Goal: Task Accomplishment & Management: Manage account settings

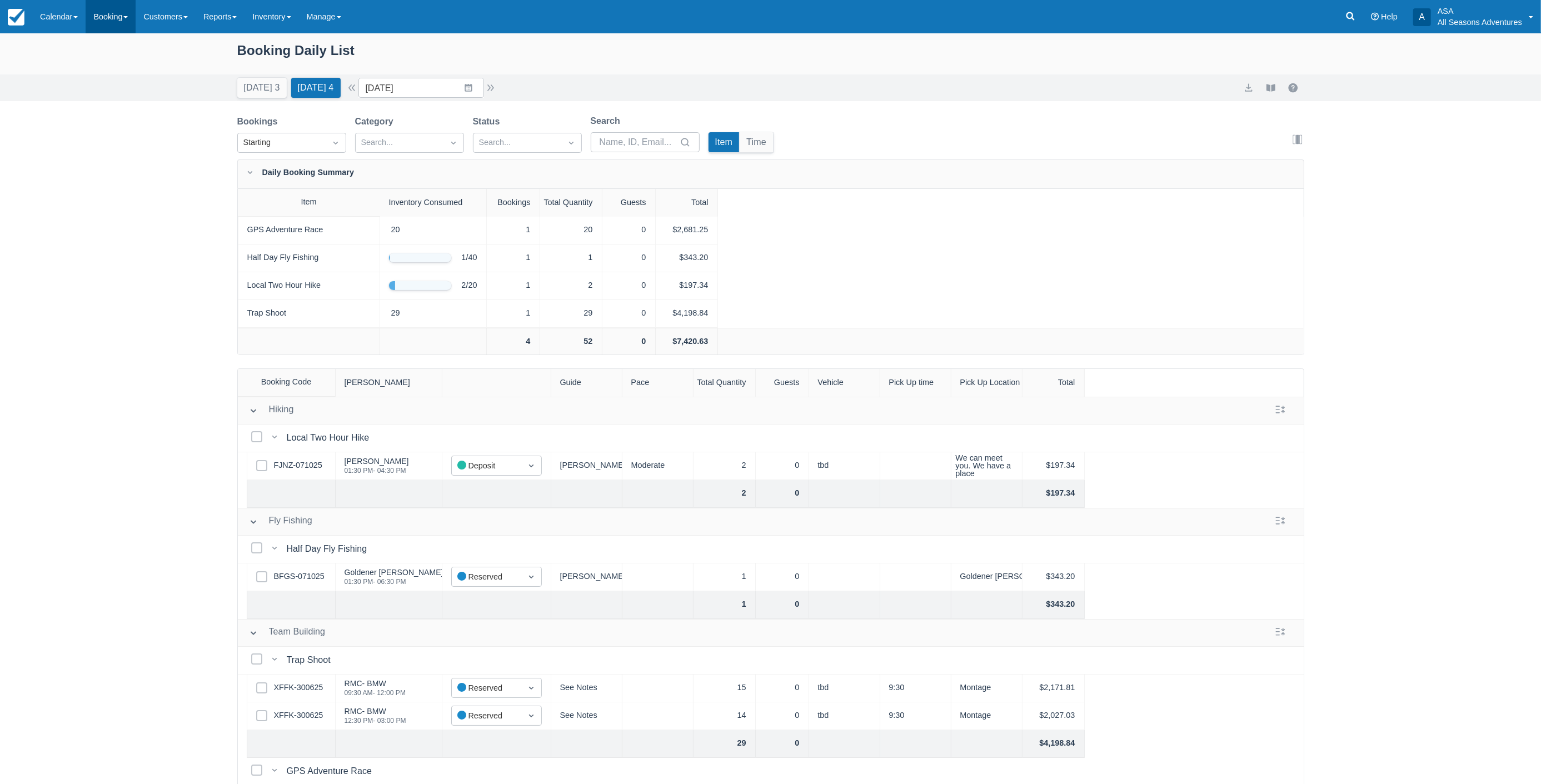
click at [101, 19] on link "Booking" at bounding box center [110, 16] width 50 height 33
click at [117, 69] on link "Daily List" at bounding box center [153, 71] width 134 height 23
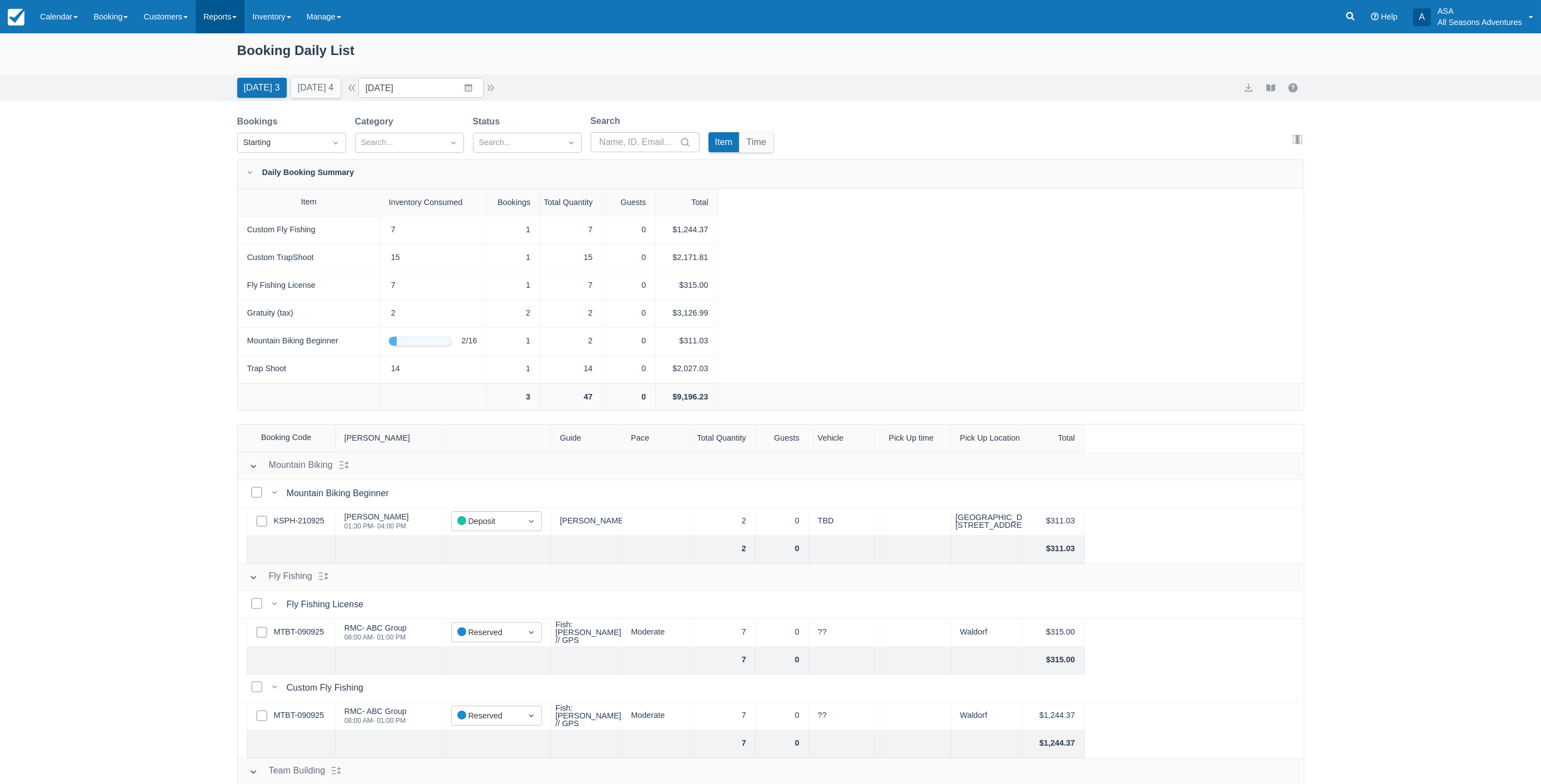
click at [232, 14] on link "Reports" at bounding box center [220, 16] width 49 height 33
click at [229, 94] on link "Transactions" at bounding box center [240, 94] width 88 height 23
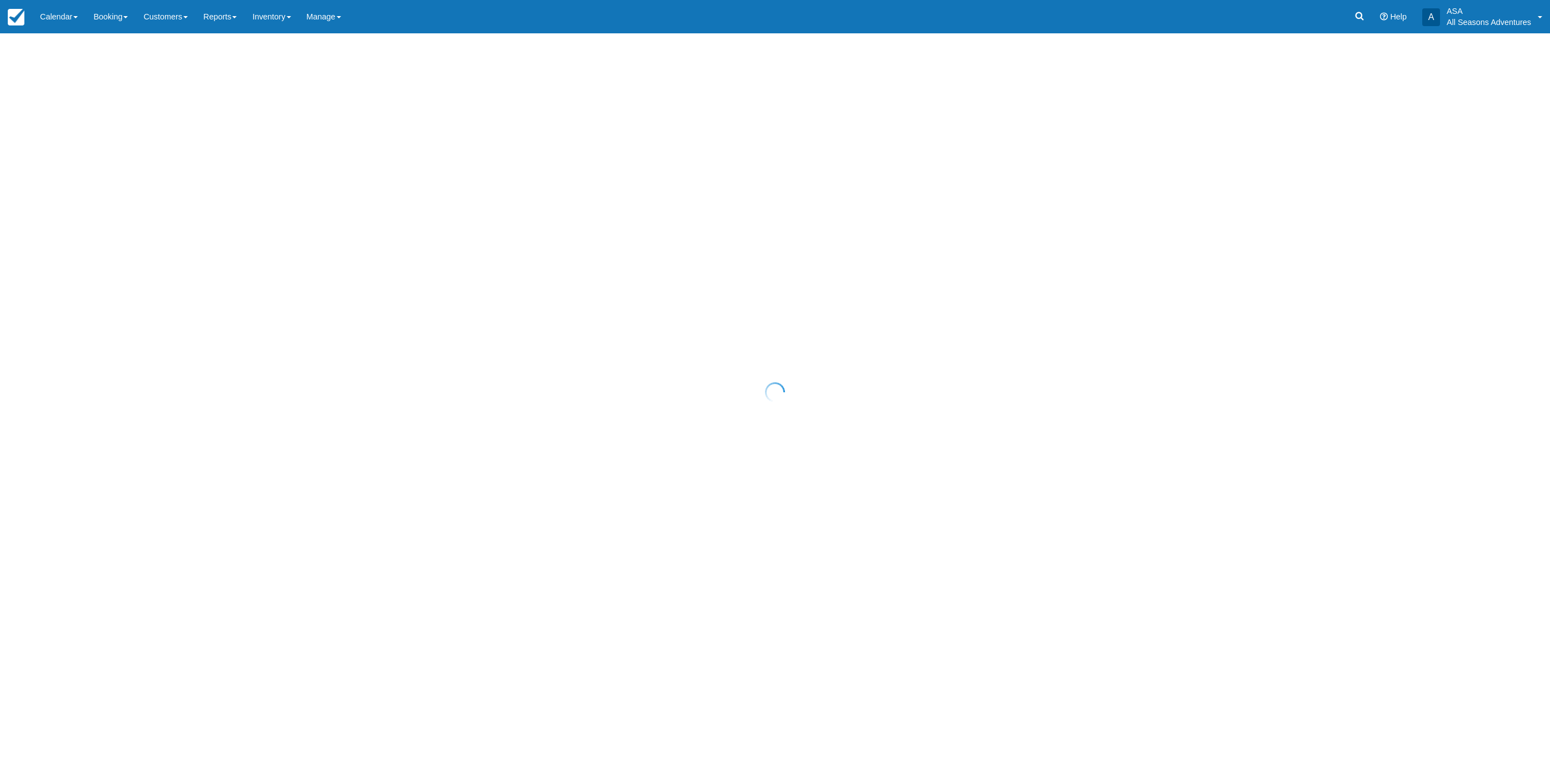
select select "10"
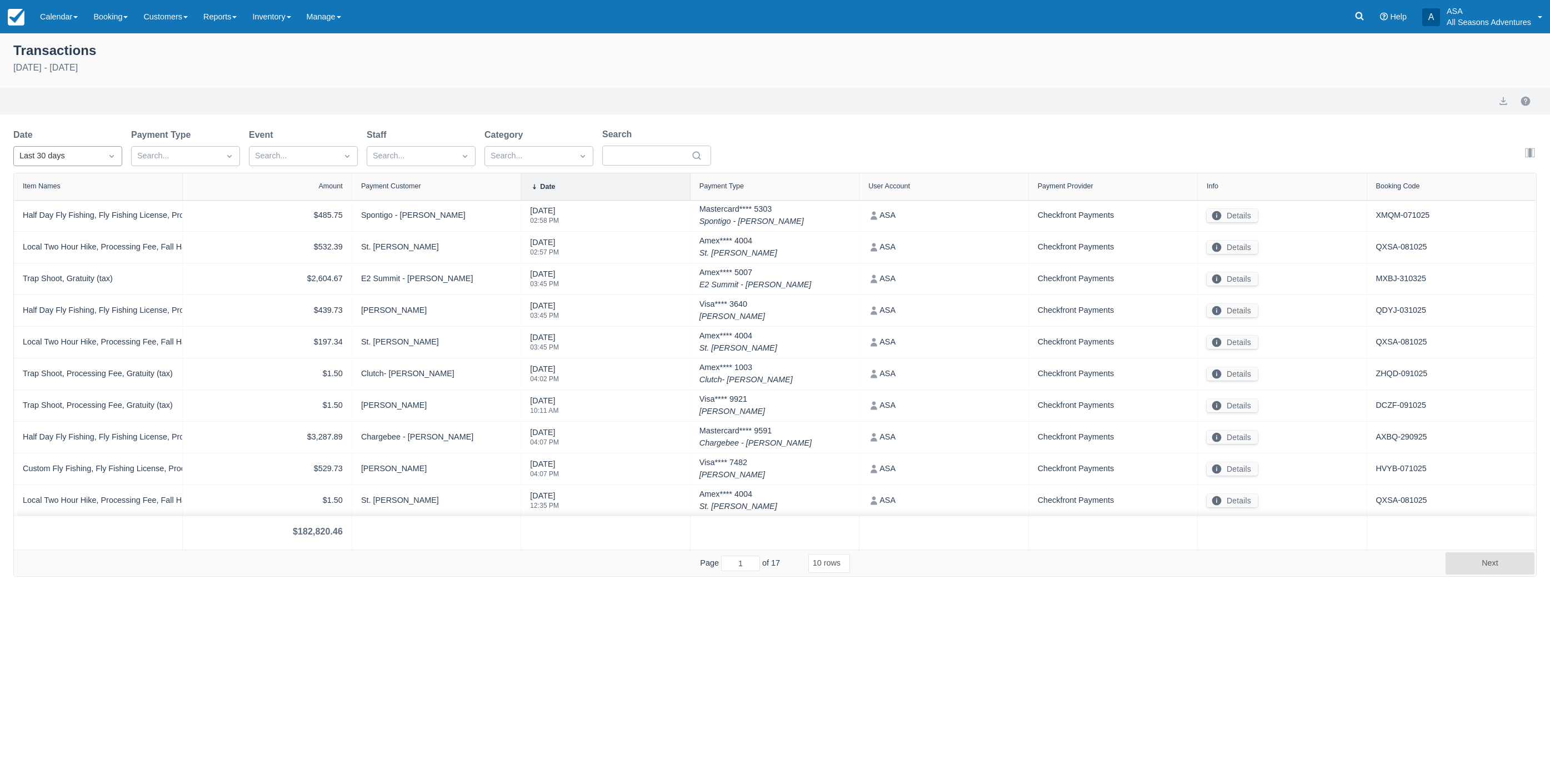
click at [70, 150] on div "Last 30 days" at bounding box center [57, 156] width 76 height 12
click at [55, 182] on div "Custom" at bounding box center [67, 184] width 109 height 22
select select "10"
click at [221, 13] on link "Reports" at bounding box center [220, 16] width 49 height 33
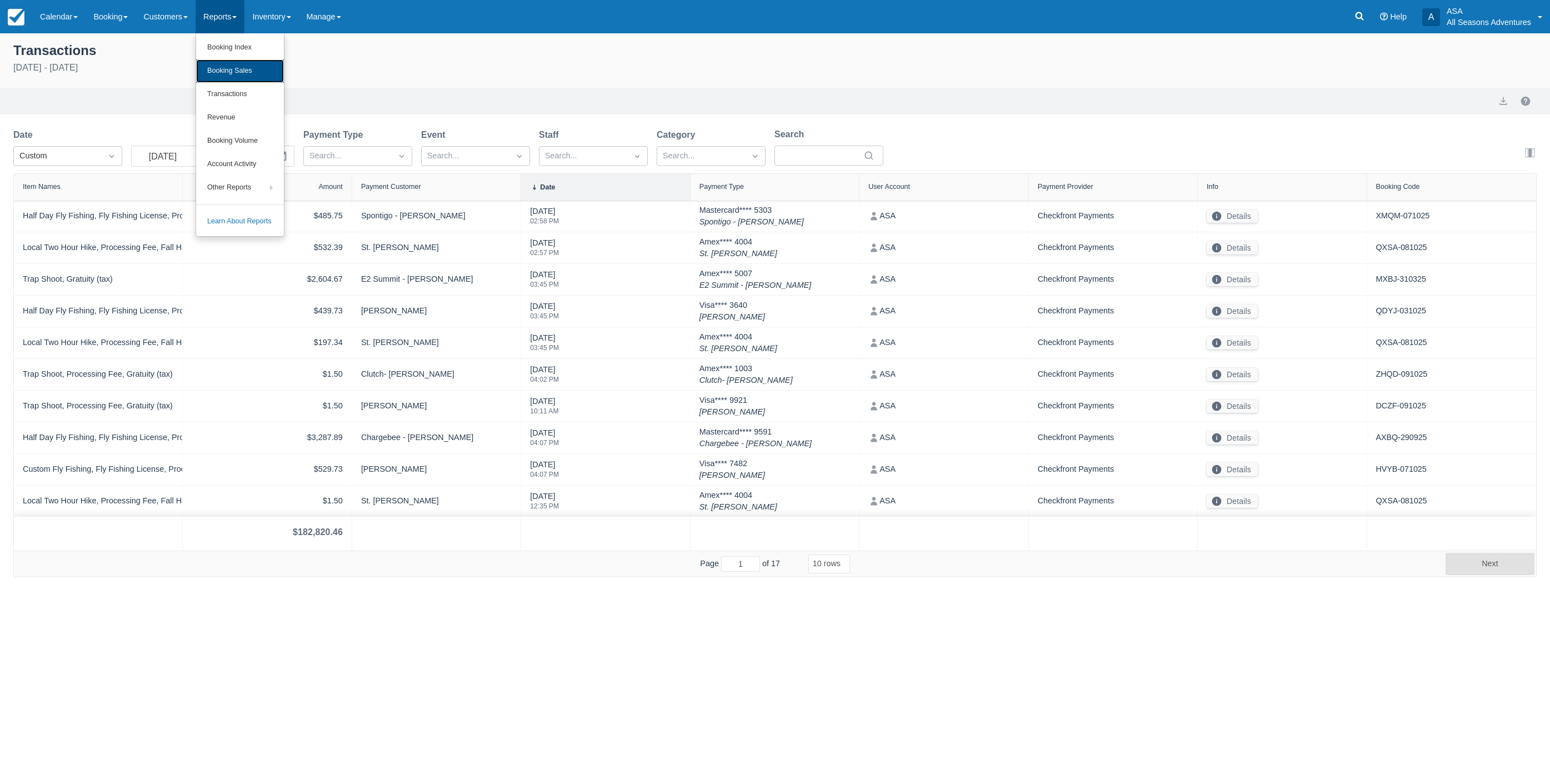
click at [240, 70] on link "Booking Sales" at bounding box center [240, 71] width 88 height 23
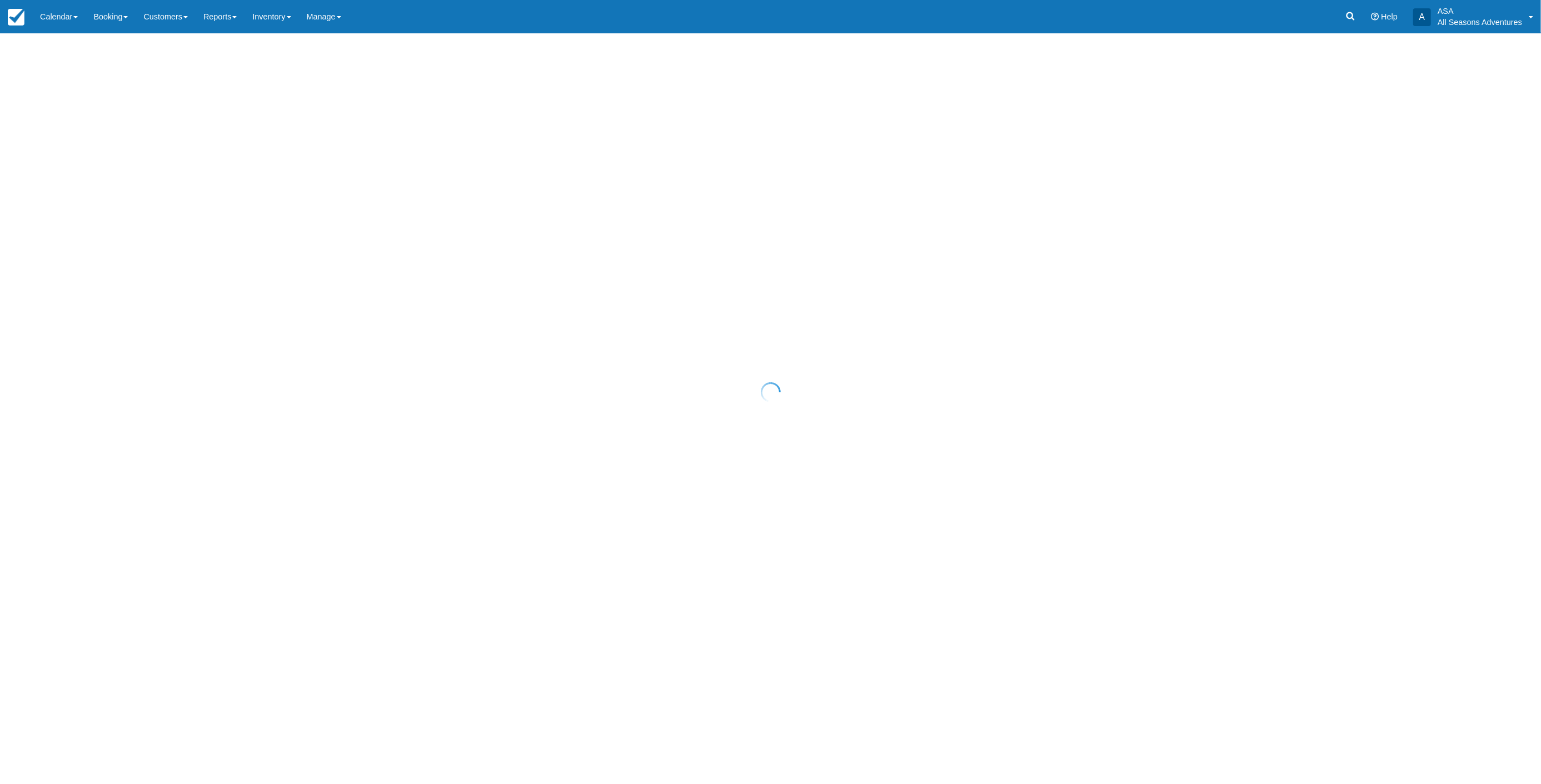
select select "20"
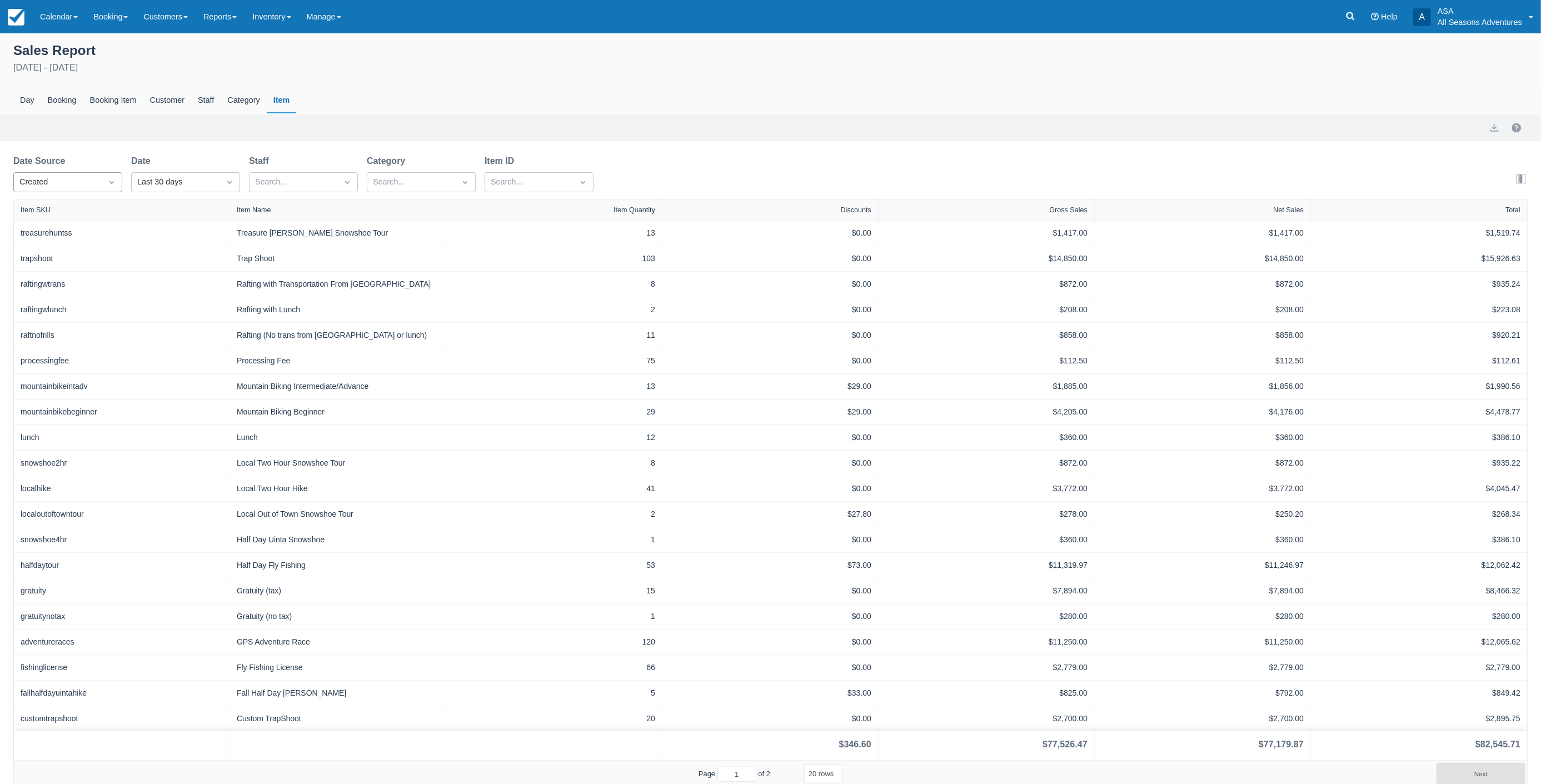
click at [73, 179] on div "Created" at bounding box center [57, 182] width 76 height 12
click at [43, 228] on div "Start" at bounding box center [67, 232] width 109 height 22
select select "20"
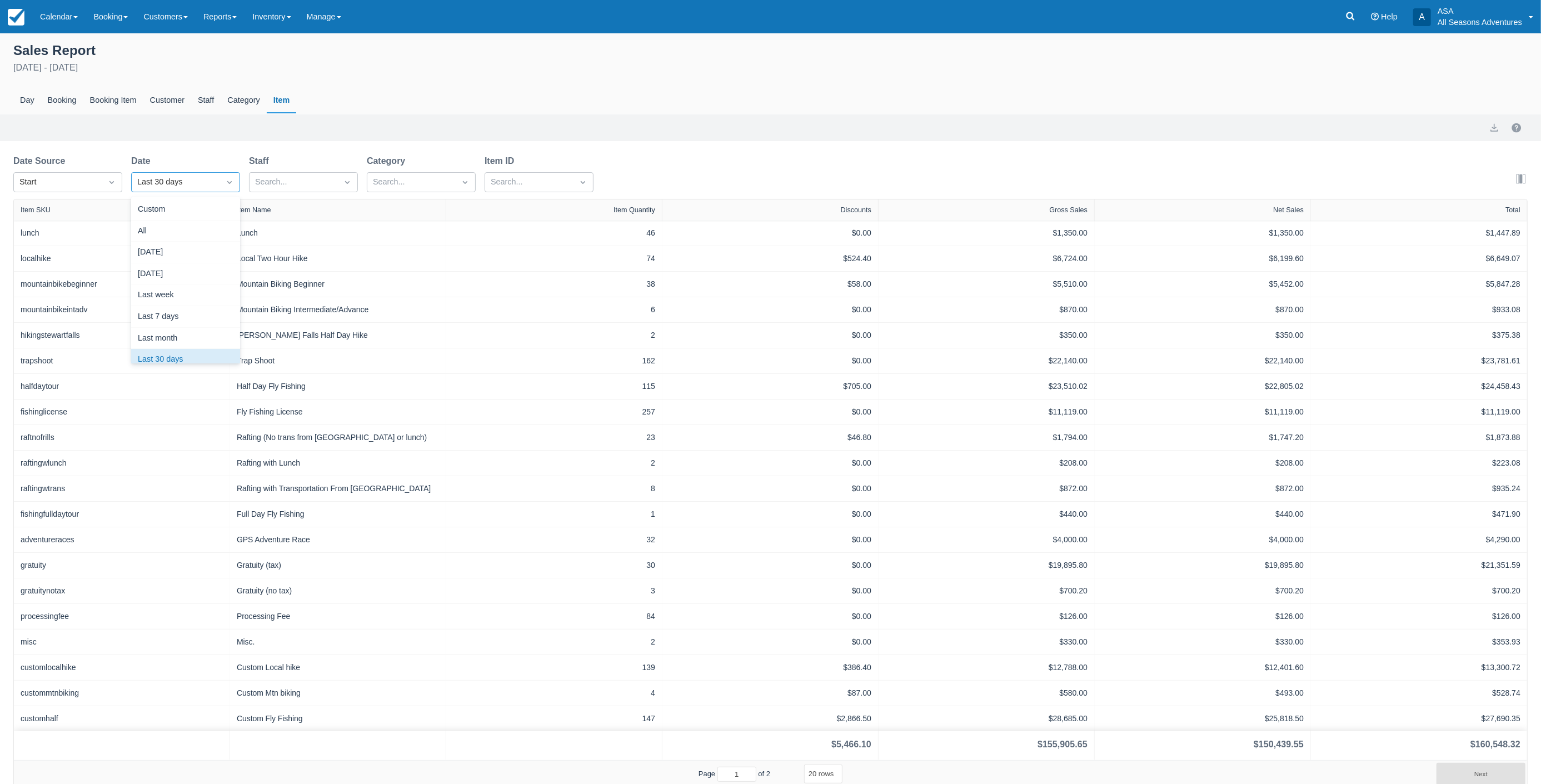
click at [200, 176] on div "Last 30 days" at bounding box center [175, 182] width 76 height 12
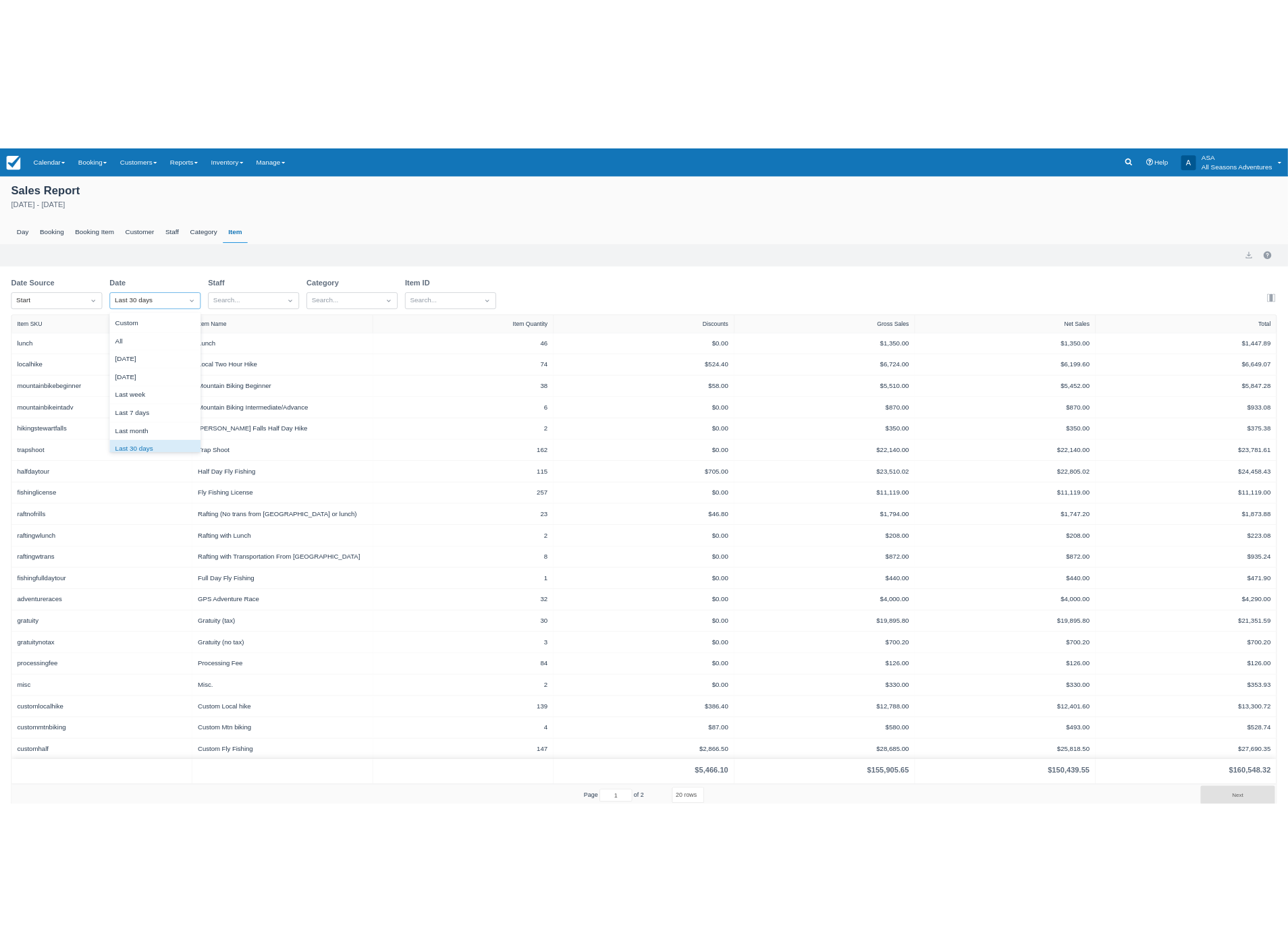
scroll to position [17, 0]
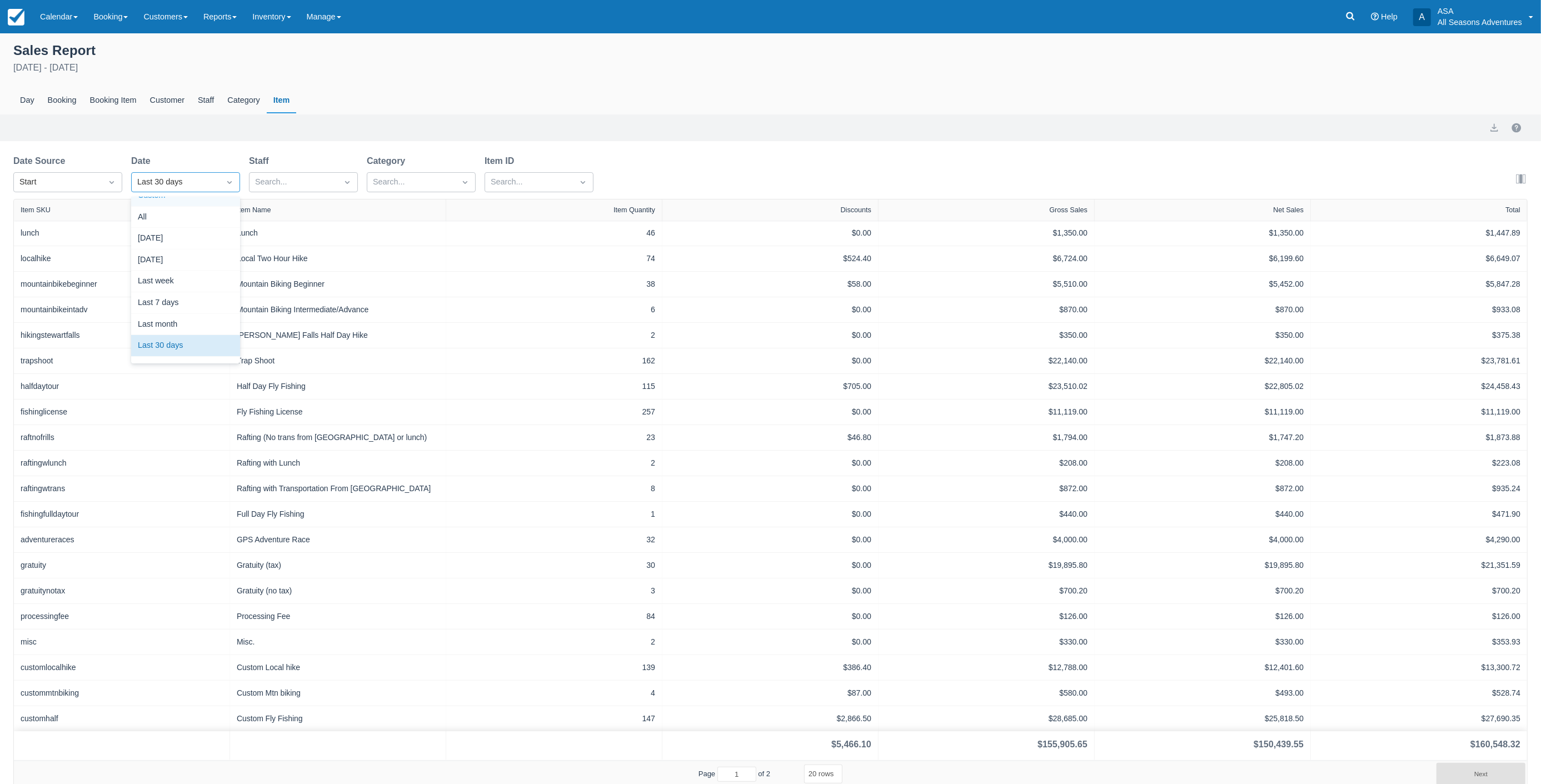
click at [161, 196] on div "Custom" at bounding box center [185, 196] width 109 height 22
select select "20"
click at [400, 179] on icon "Interact with the calendar and add the check-in date for your trip." at bounding box center [400, 182] width 10 height 10
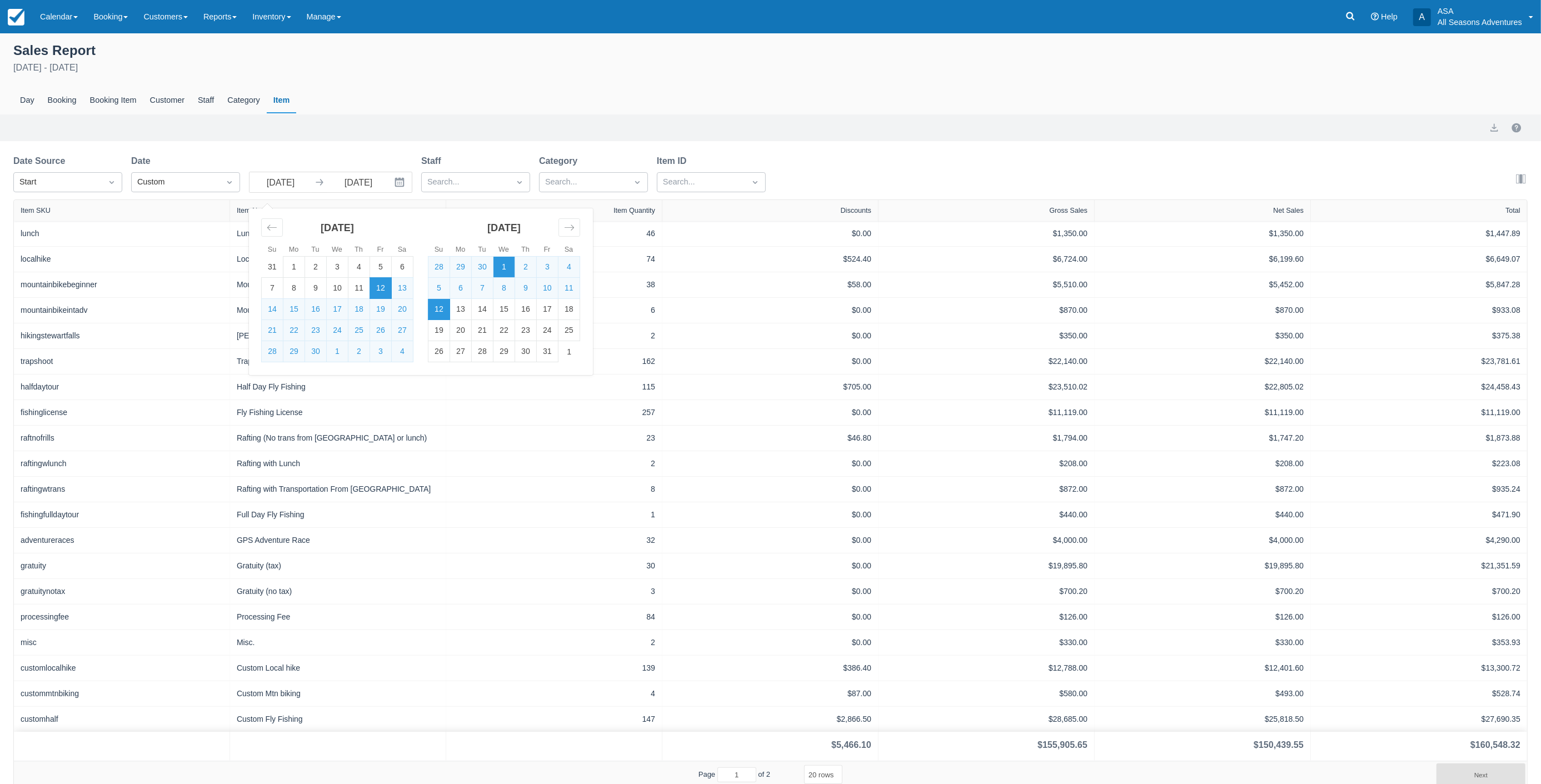
click at [507, 265] on td "1" at bounding box center [504, 267] width 22 height 21
type input "10/01/25"
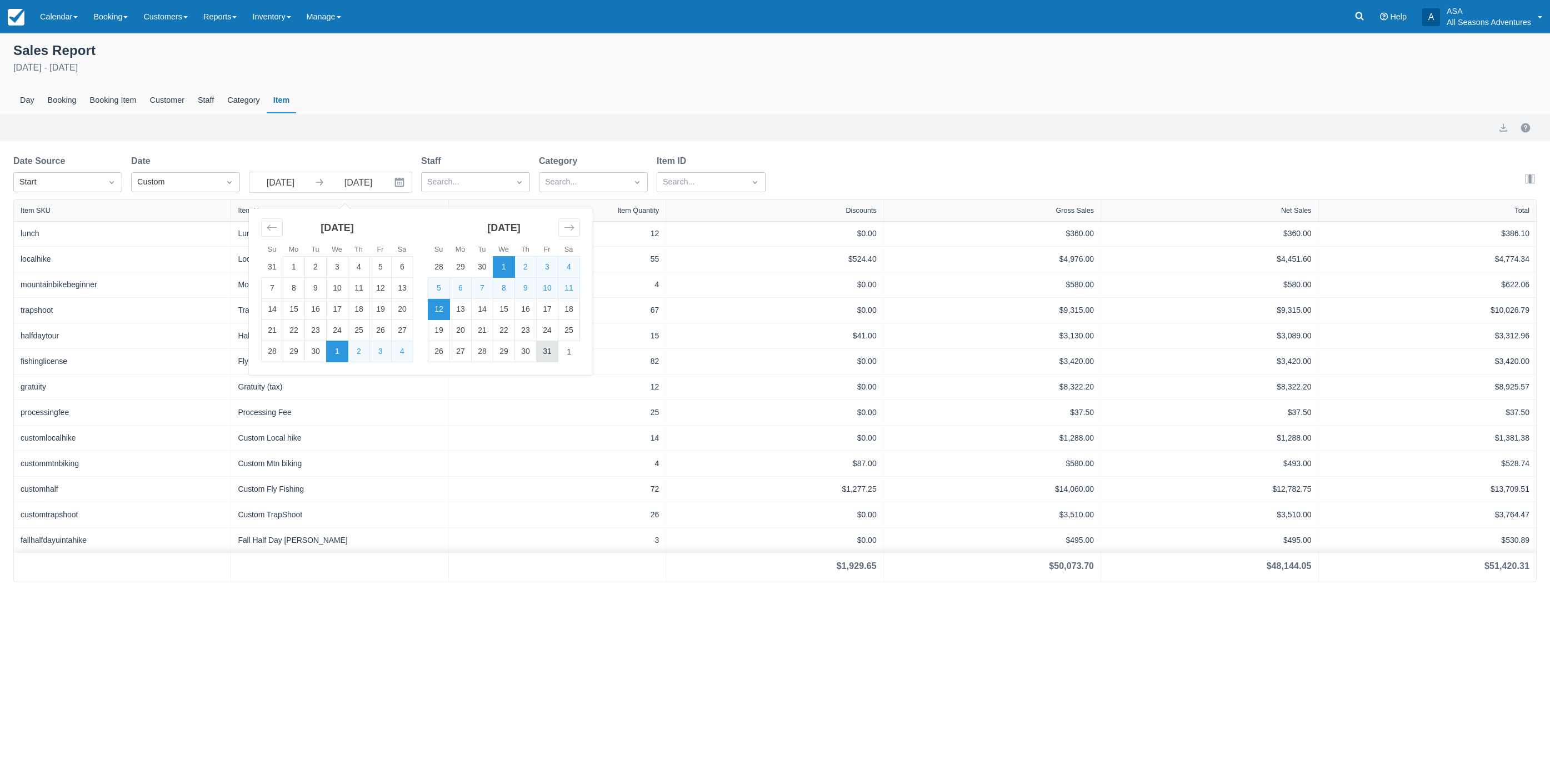
click at [548, 352] on td "31" at bounding box center [548, 351] width 22 height 21
type input "10/31/25"
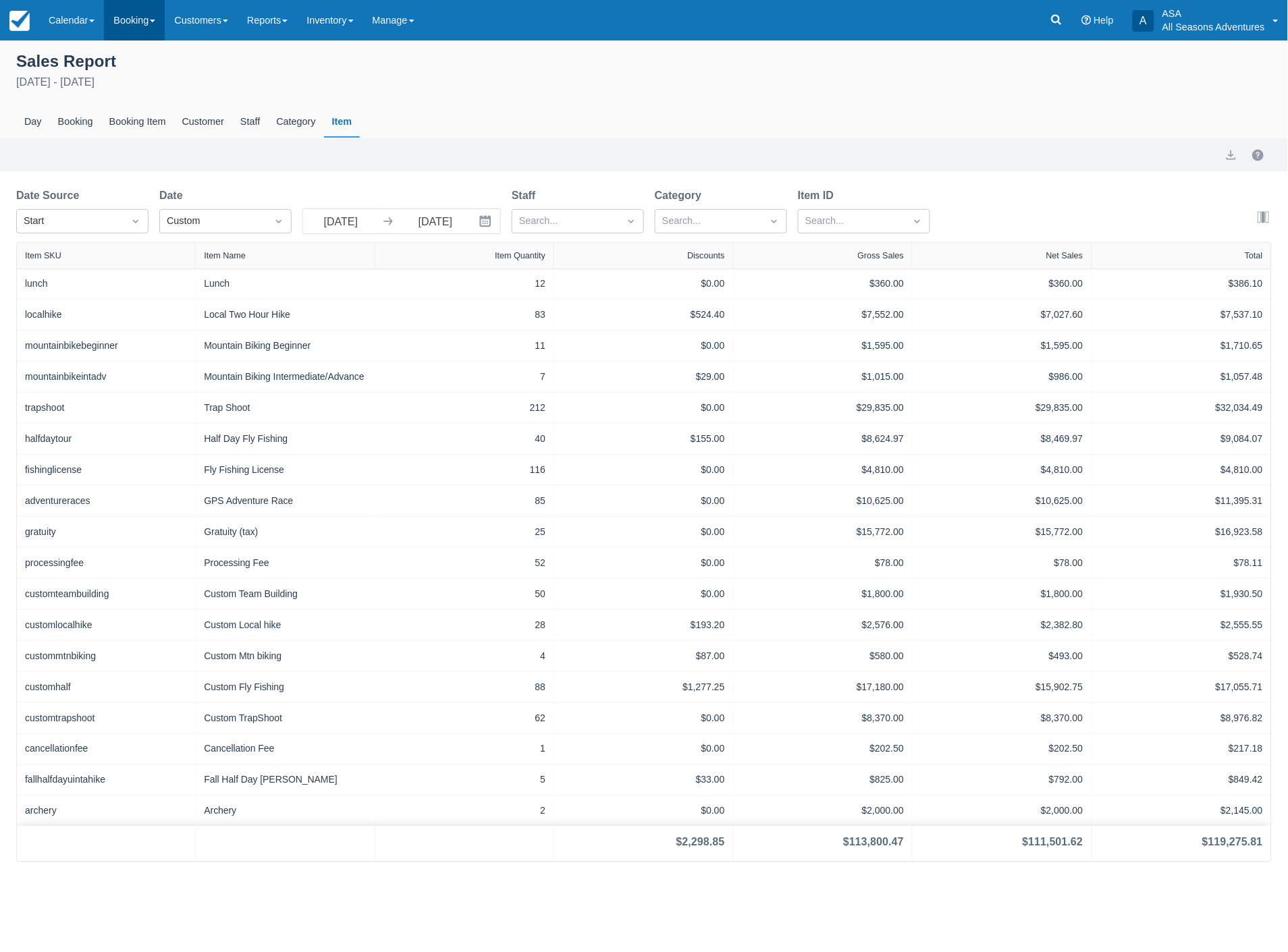
click at [143, 22] on link "Booking" at bounding box center [134, 20] width 61 height 40
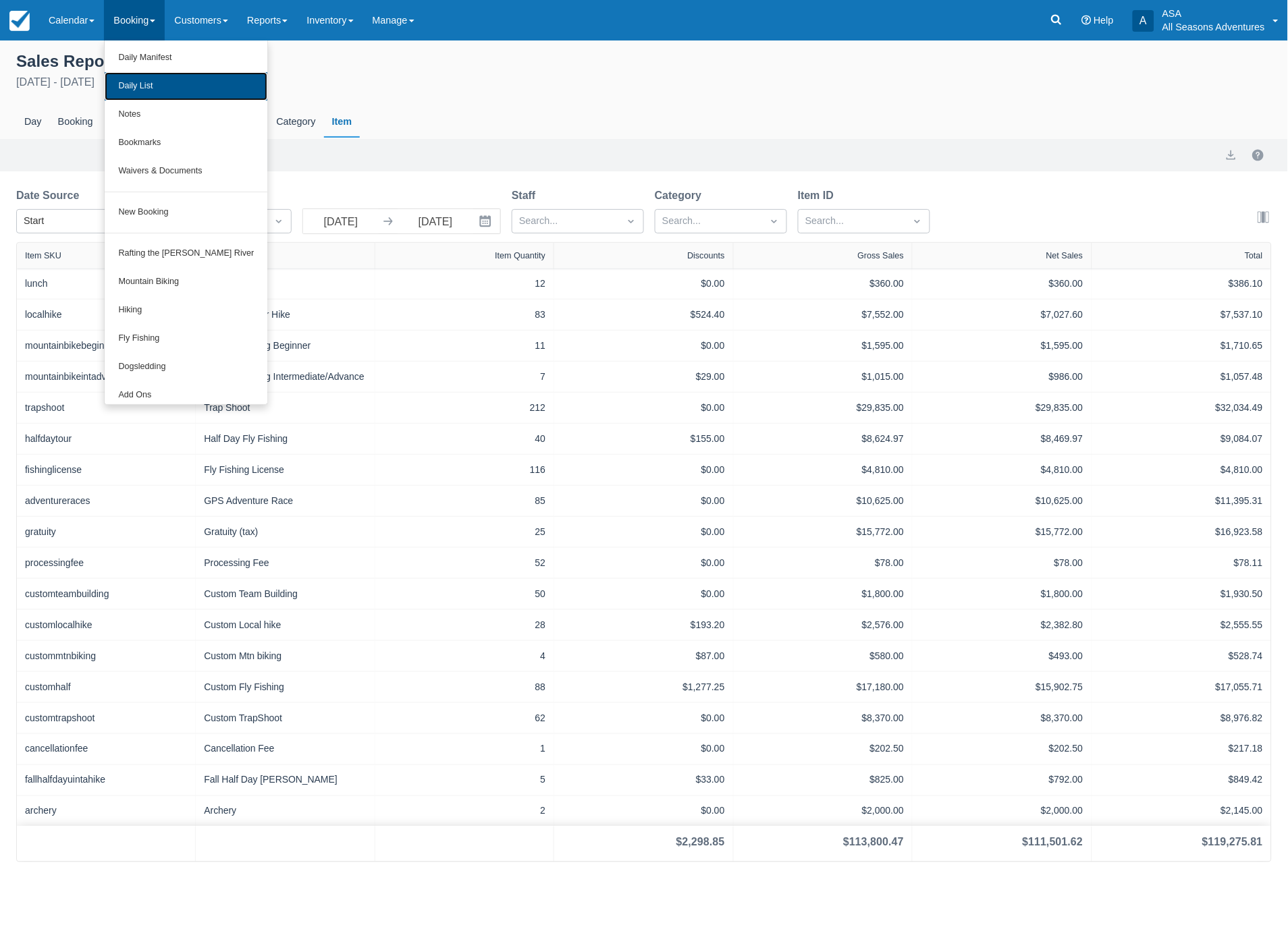
click at [156, 83] on link "Daily List" at bounding box center [186, 86] width 163 height 28
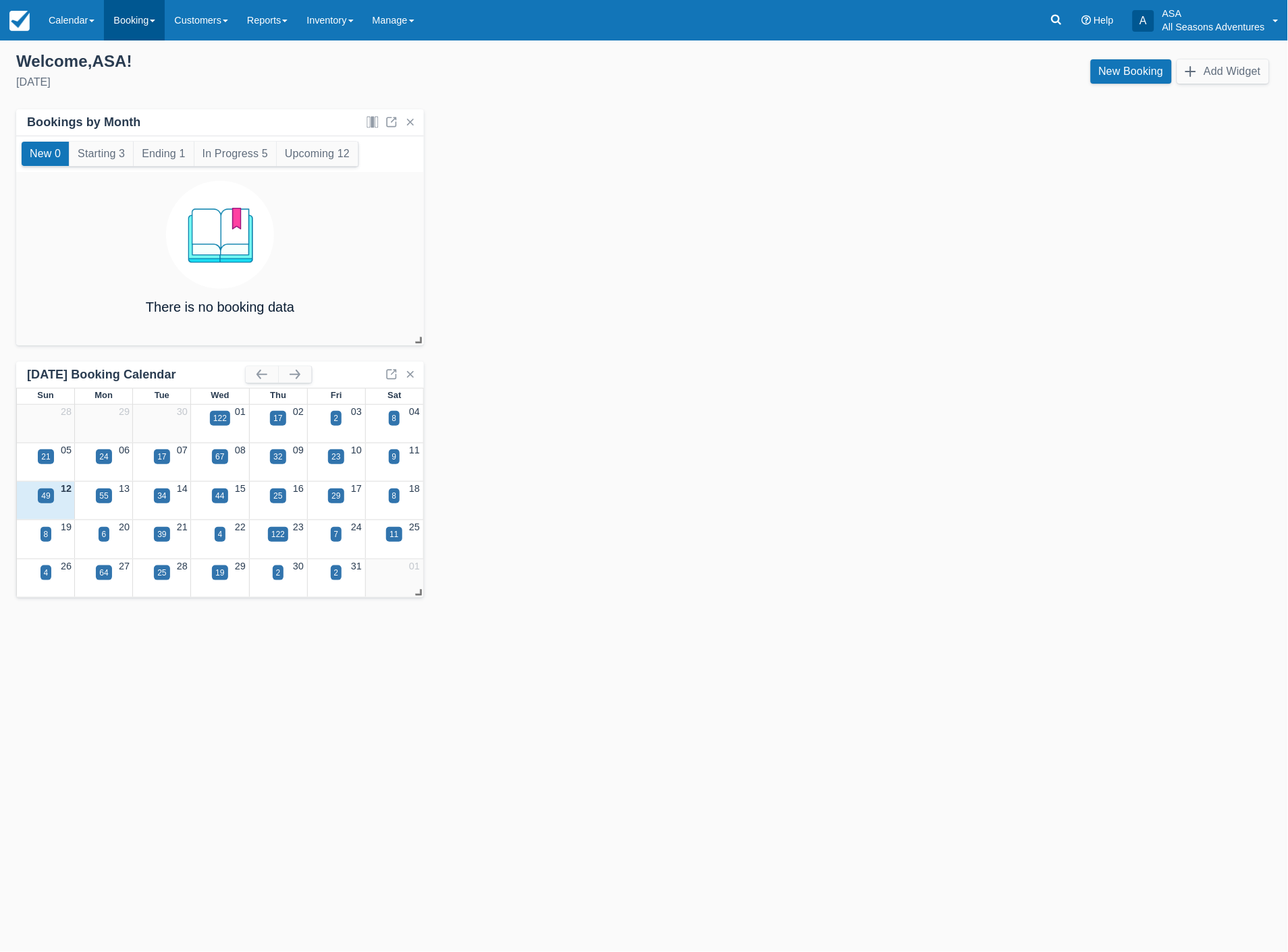
click at [140, 21] on link "Booking" at bounding box center [134, 20] width 61 height 40
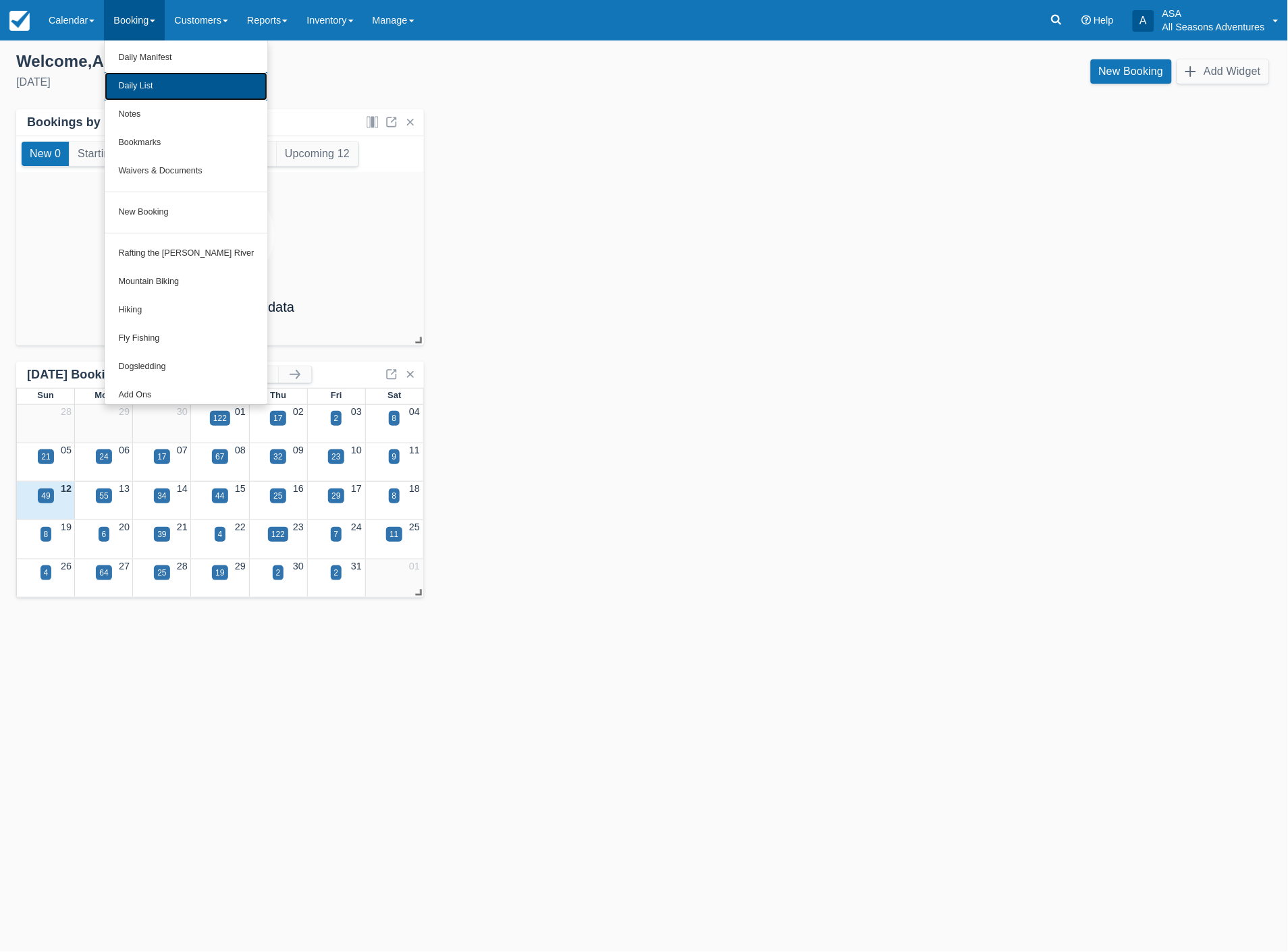
click at [148, 85] on link "Daily List" at bounding box center [186, 86] width 163 height 28
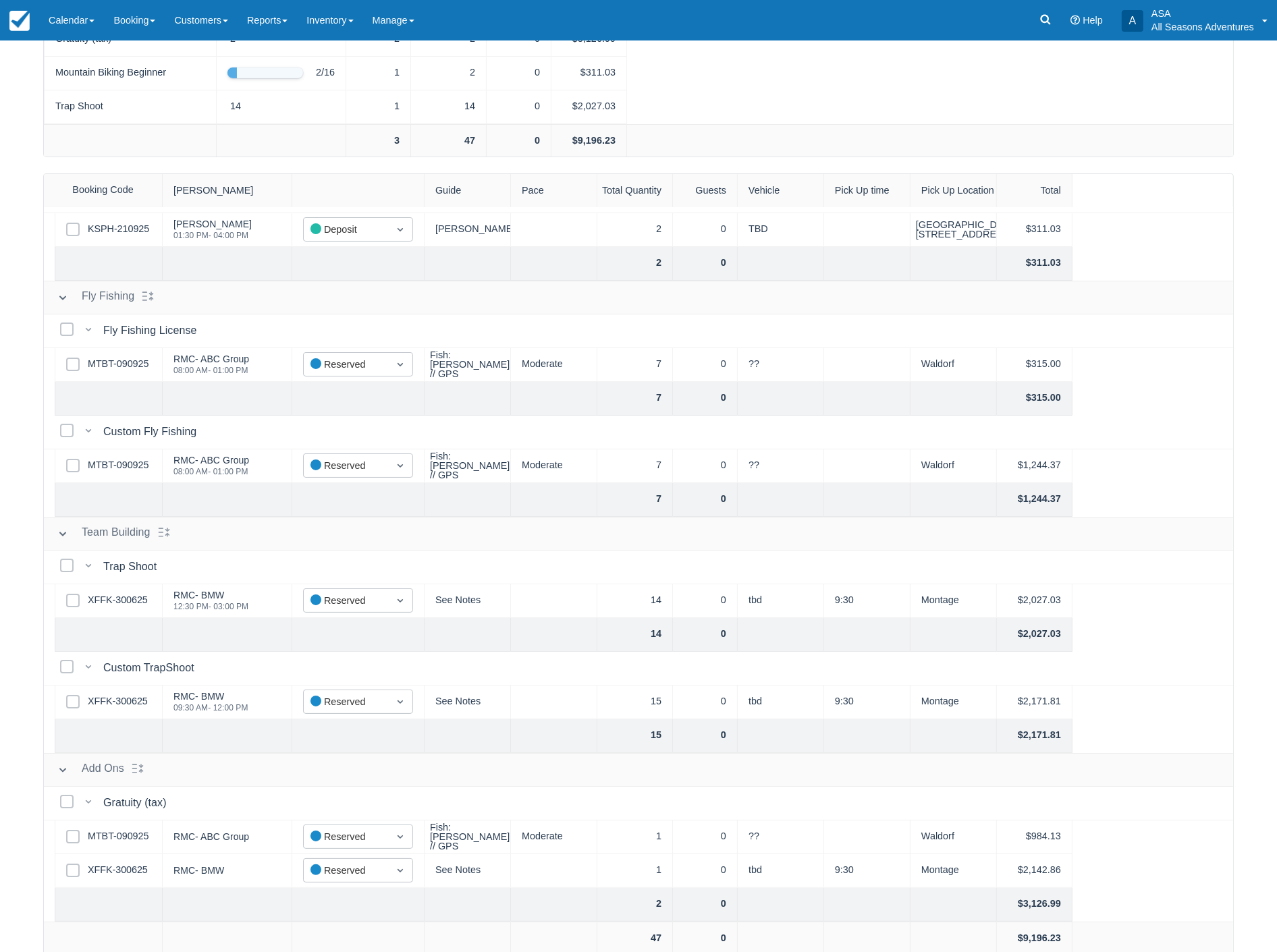
scroll to position [346, 0]
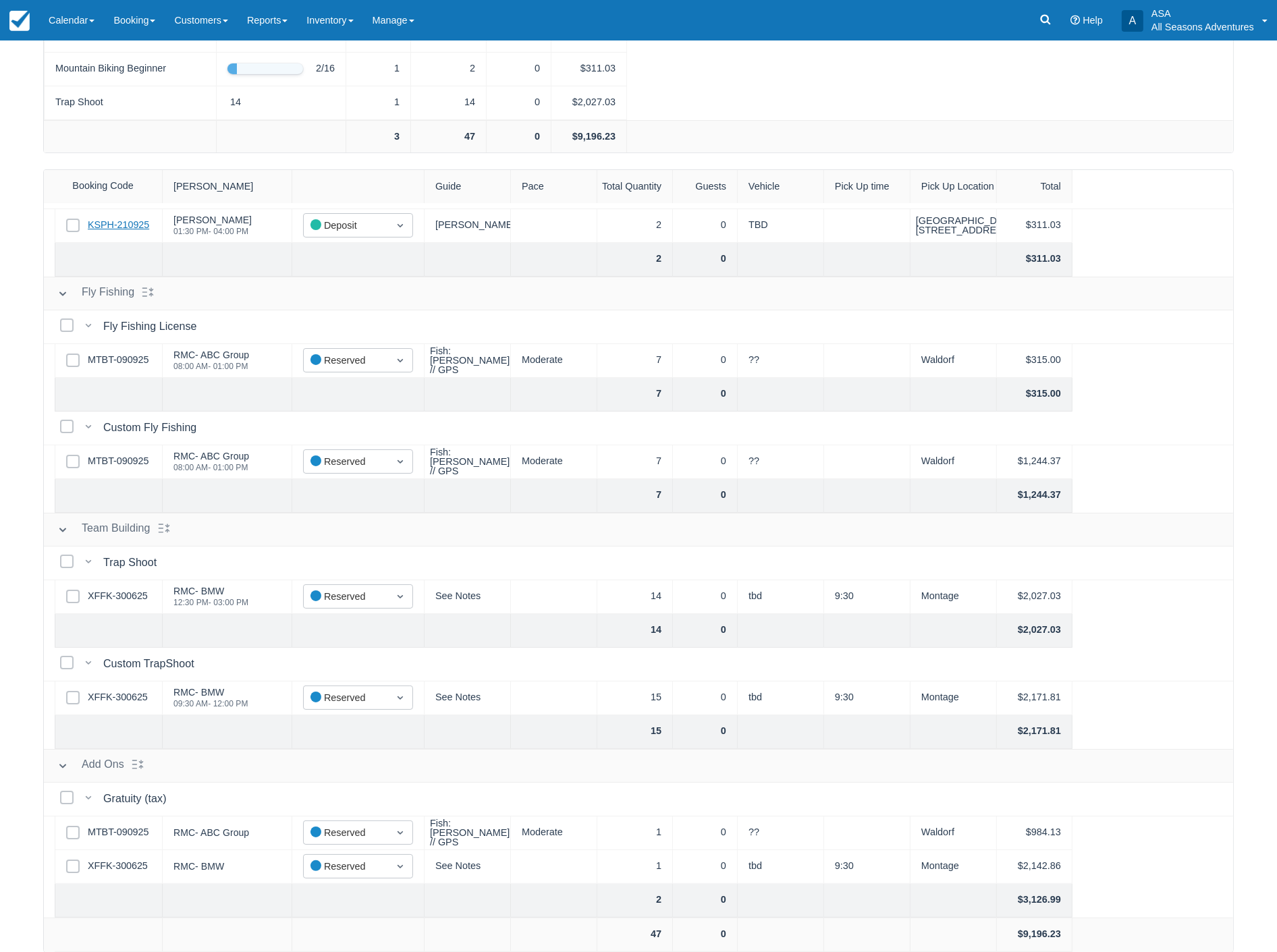
click at [103, 226] on link "KSPH-210925" at bounding box center [118, 225] width 61 height 15
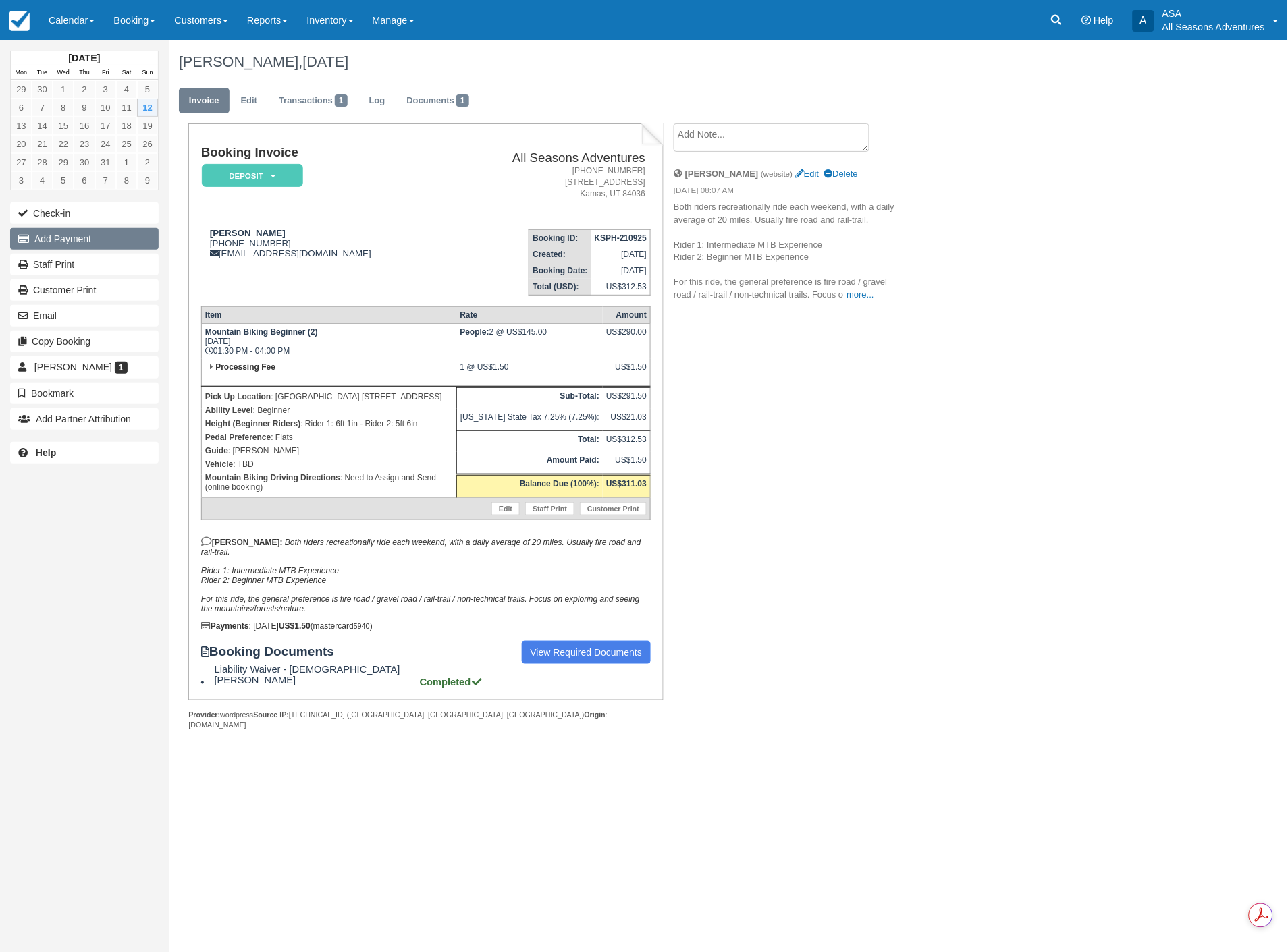
click at [104, 237] on button "Add Payment" at bounding box center [84, 239] width 148 height 22
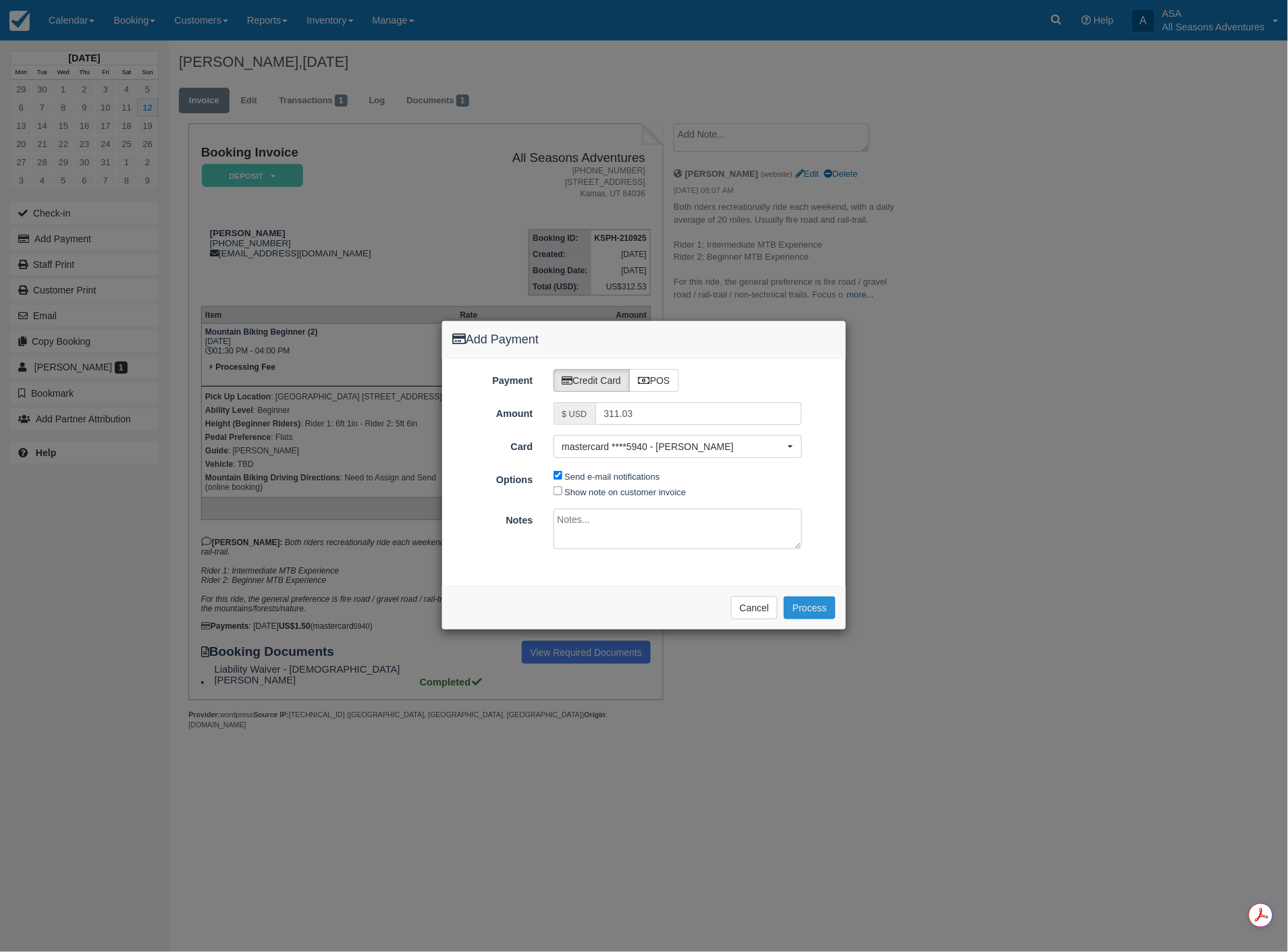
click at [814, 603] on button "Process" at bounding box center [809, 607] width 52 height 23
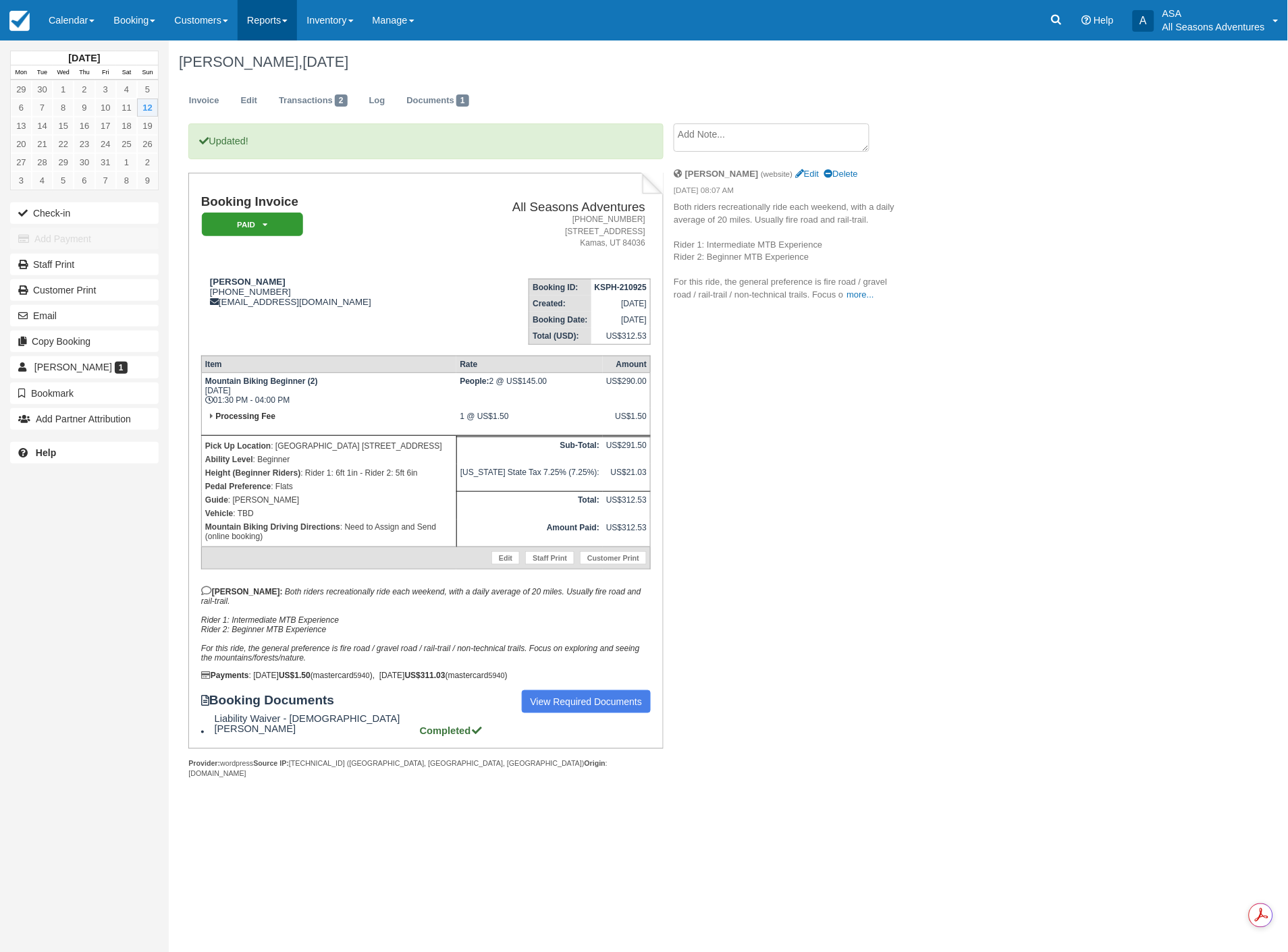
click at [261, 18] on link "Reports" at bounding box center [267, 20] width 59 height 40
click at [273, 111] on link "Transactions" at bounding box center [292, 115] width 107 height 28
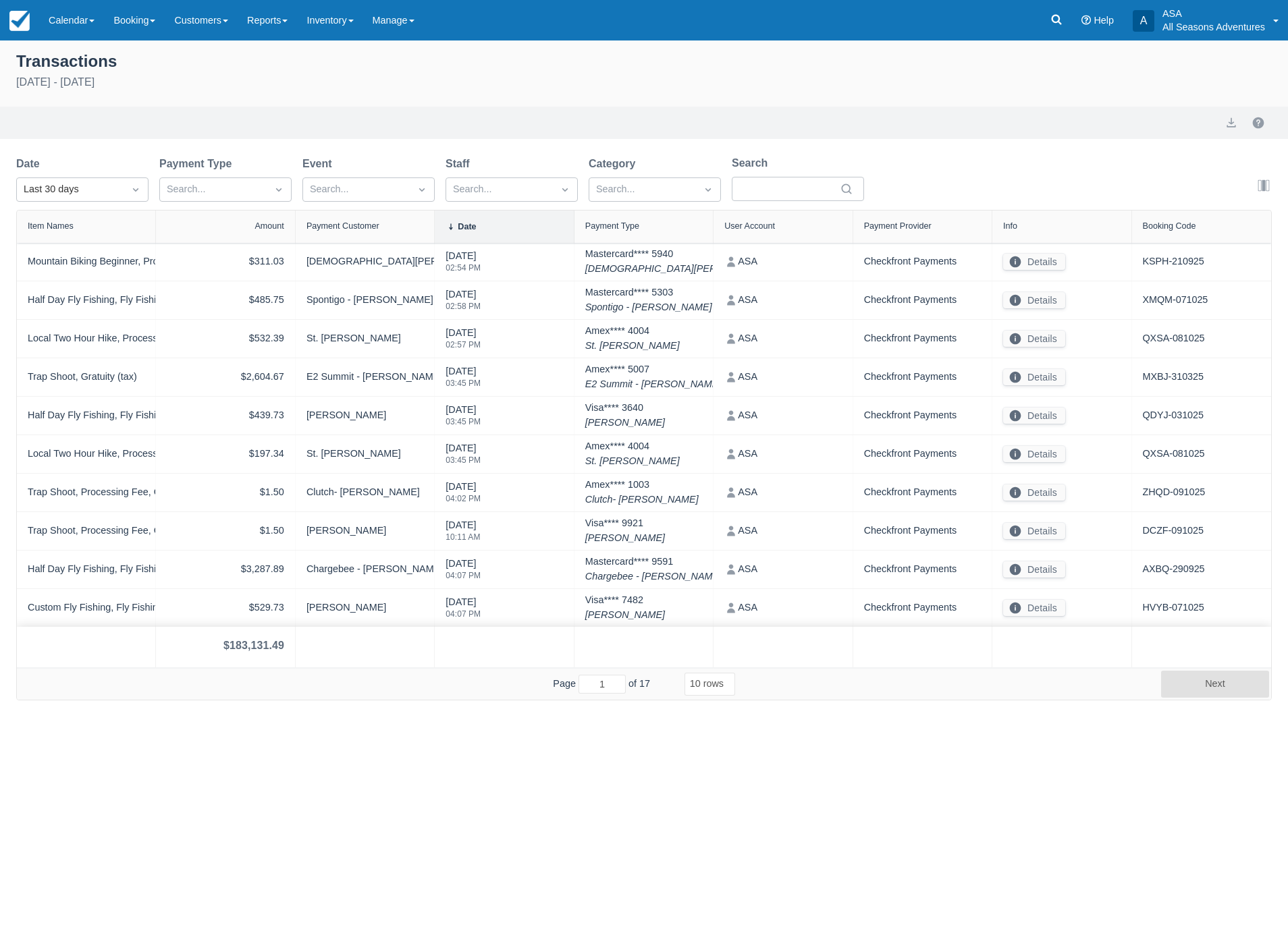
select select "10"
click at [56, 194] on div "Last 30 days" at bounding box center [69, 189] width 93 height 15
click at [42, 250] on div "[DATE]" at bounding box center [82, 248] width 132 height 26
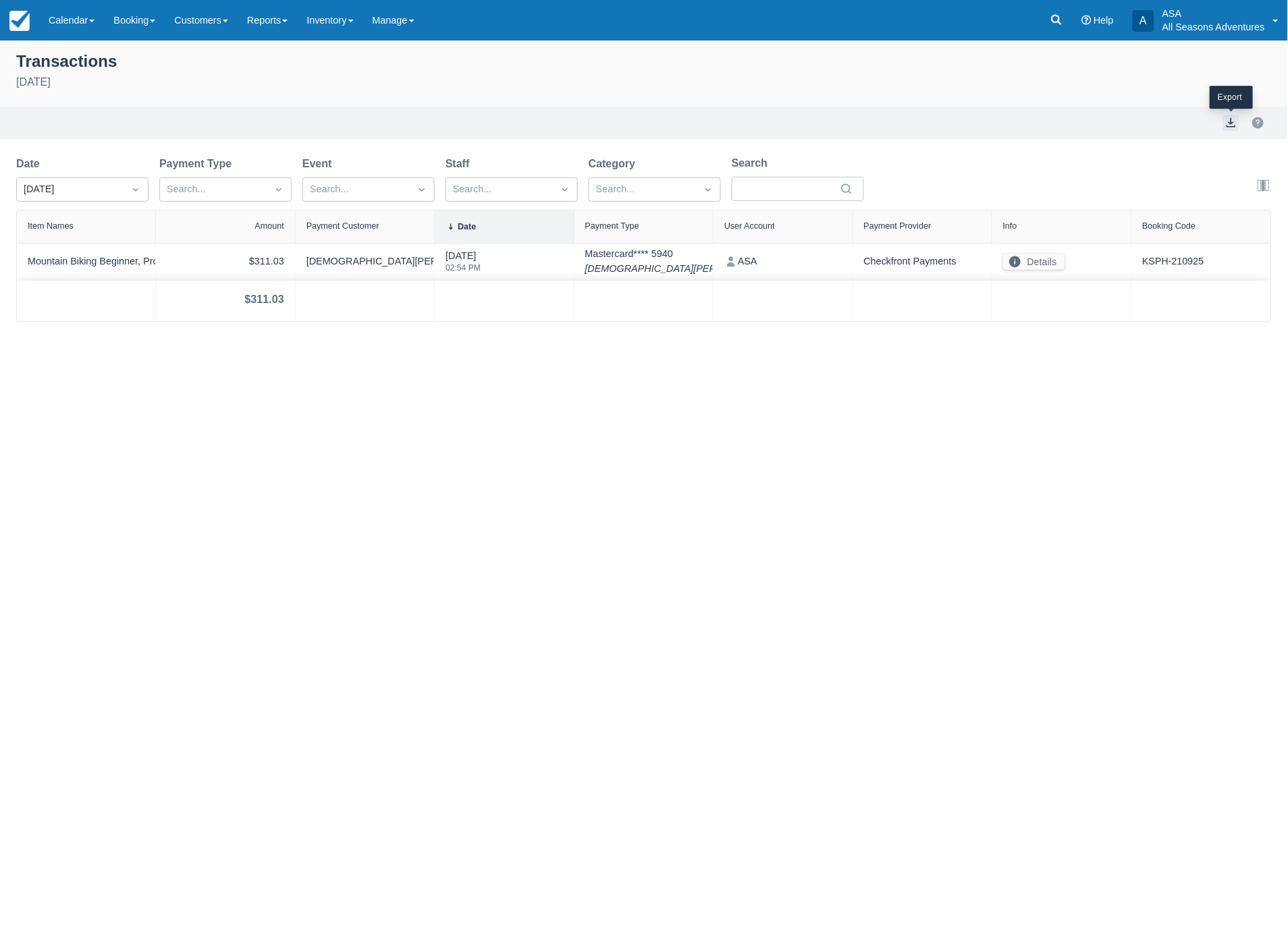
click at [1228, 122] on button "export" at bounding box center [1231, 123] width 16 height 16
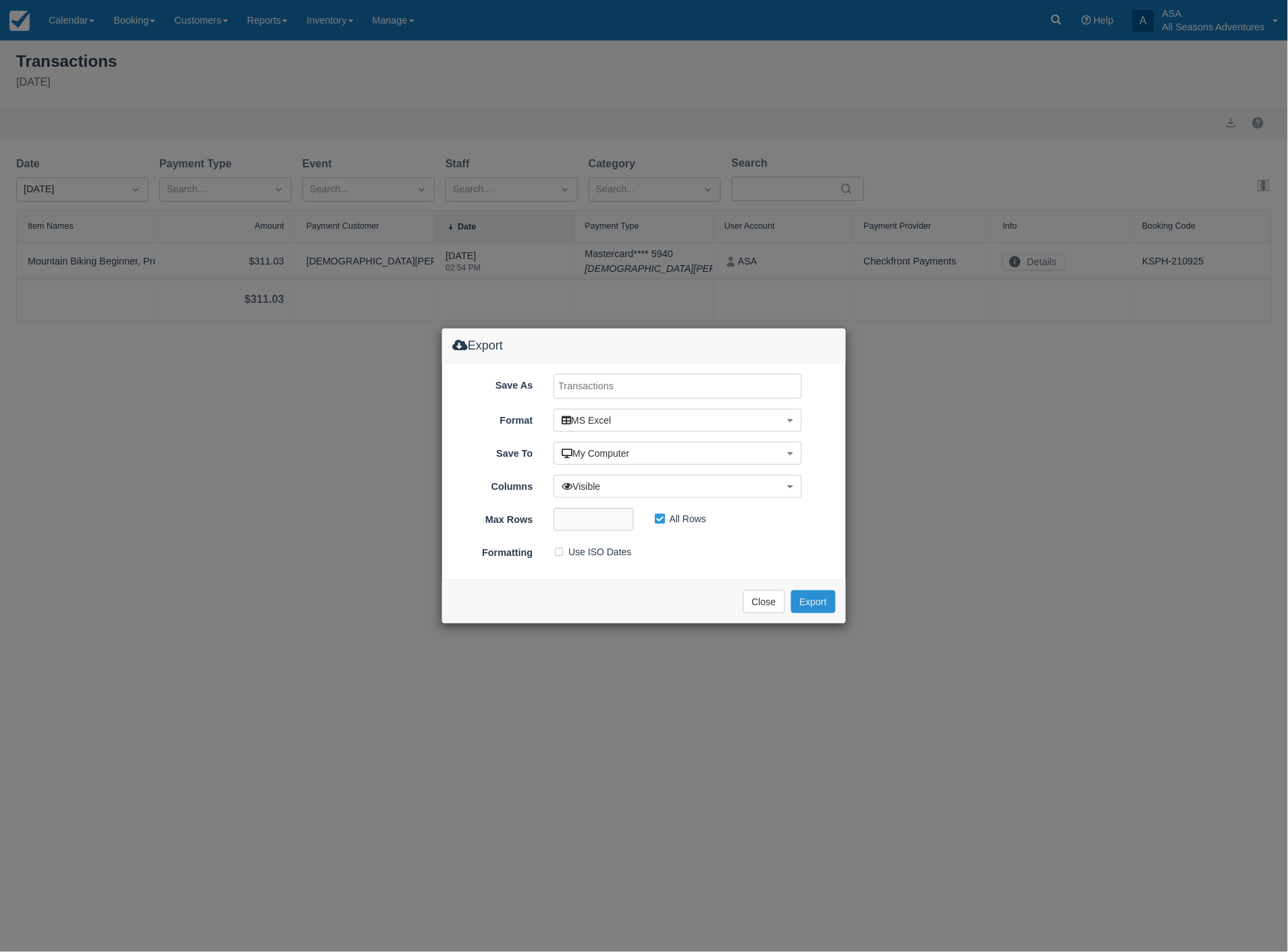
click at [823, 603] on button "Export" at bounding box center [813, 601] width 45 height 23
